Goal: Task Accomplishment & Management: Use online tool/utility

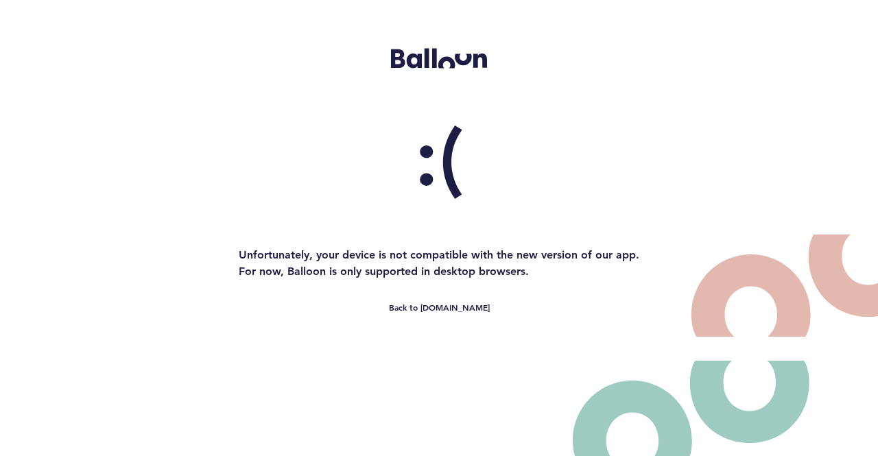
click at [289, 150] on main ":( Unfortunately, your device is not compatible with the new version of our app…" at bounding box center [439, 228] width 878 height 456
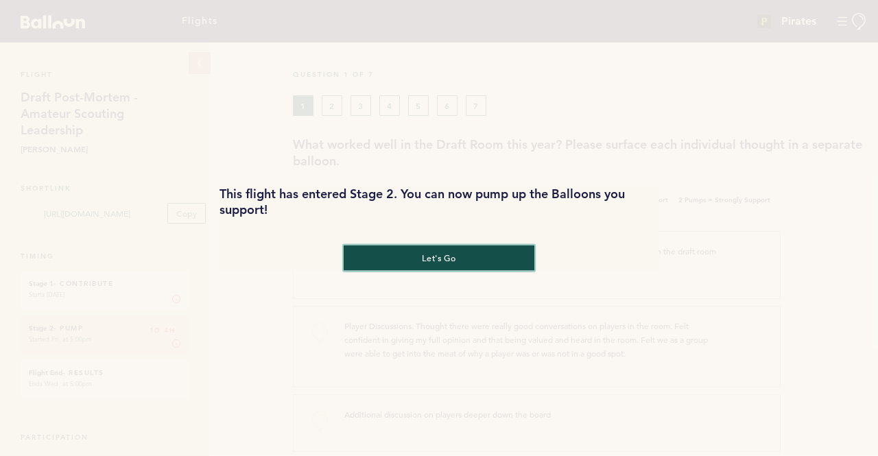
click at [460, 263] on button "let's go" at bounding box center [439, 258] width 191 height 25
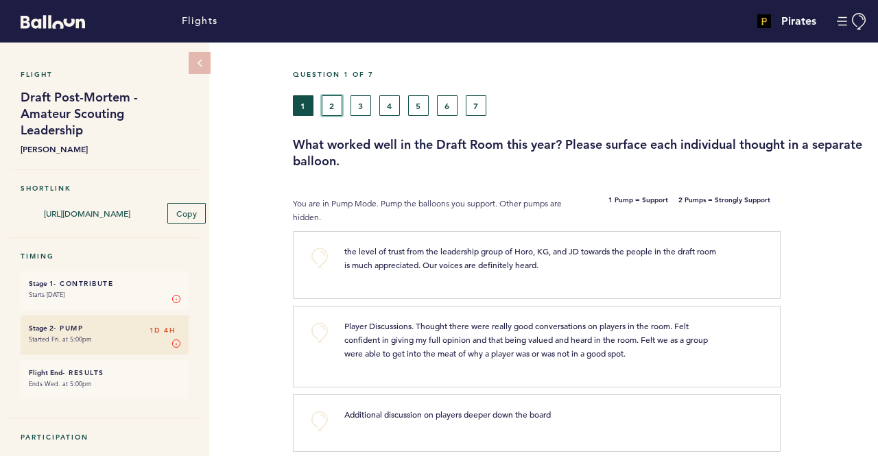
click at [337, 115] on button "2" at bounding box center [332, 105] width 21 height 21
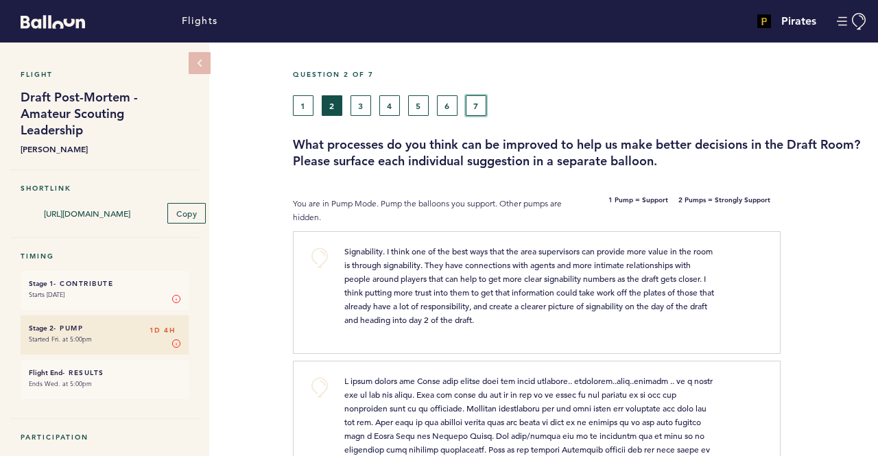
click at [479, 104] on button "7" at bounding box center [476, 105] width 21 height 21
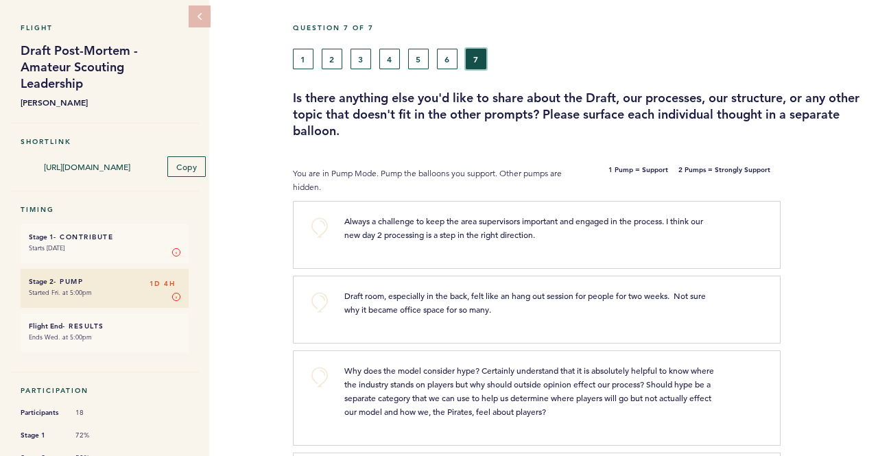
scroll to position [69, 0]
